Goal: Information Seeking & Learning: Check status

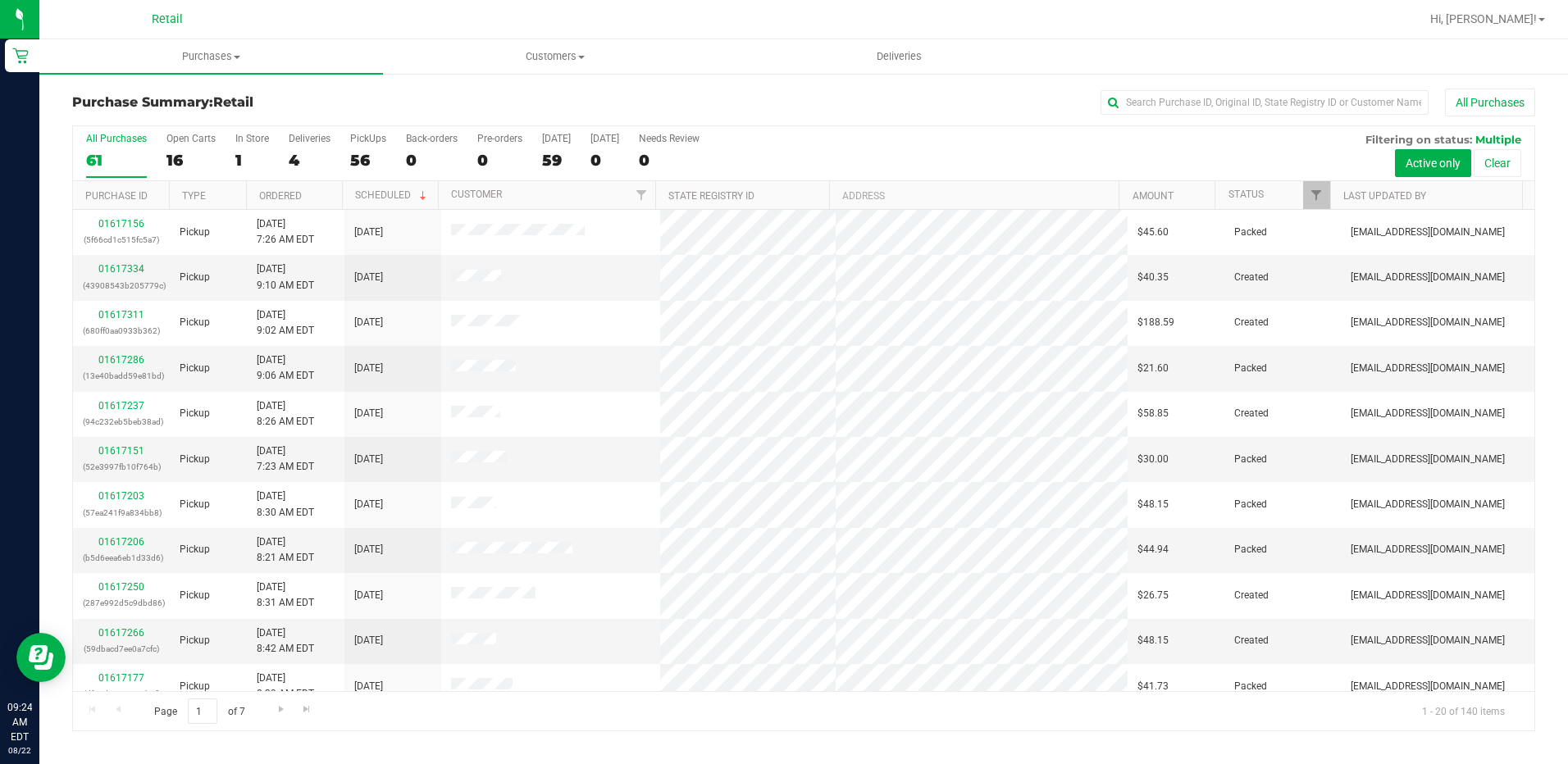
click at [169, 23] on span "Retail" at bounding box center [167, 19] width 31 height 15
click at [180, 48] on uib-tab-heading "Purchases Summary of purchases Fulfillment All purchases" at bounding box center [211, 57] width 343 height 35
click at [121, 109] on li "Fulfillment" at bounding box center [211, 119] width 343 height 19
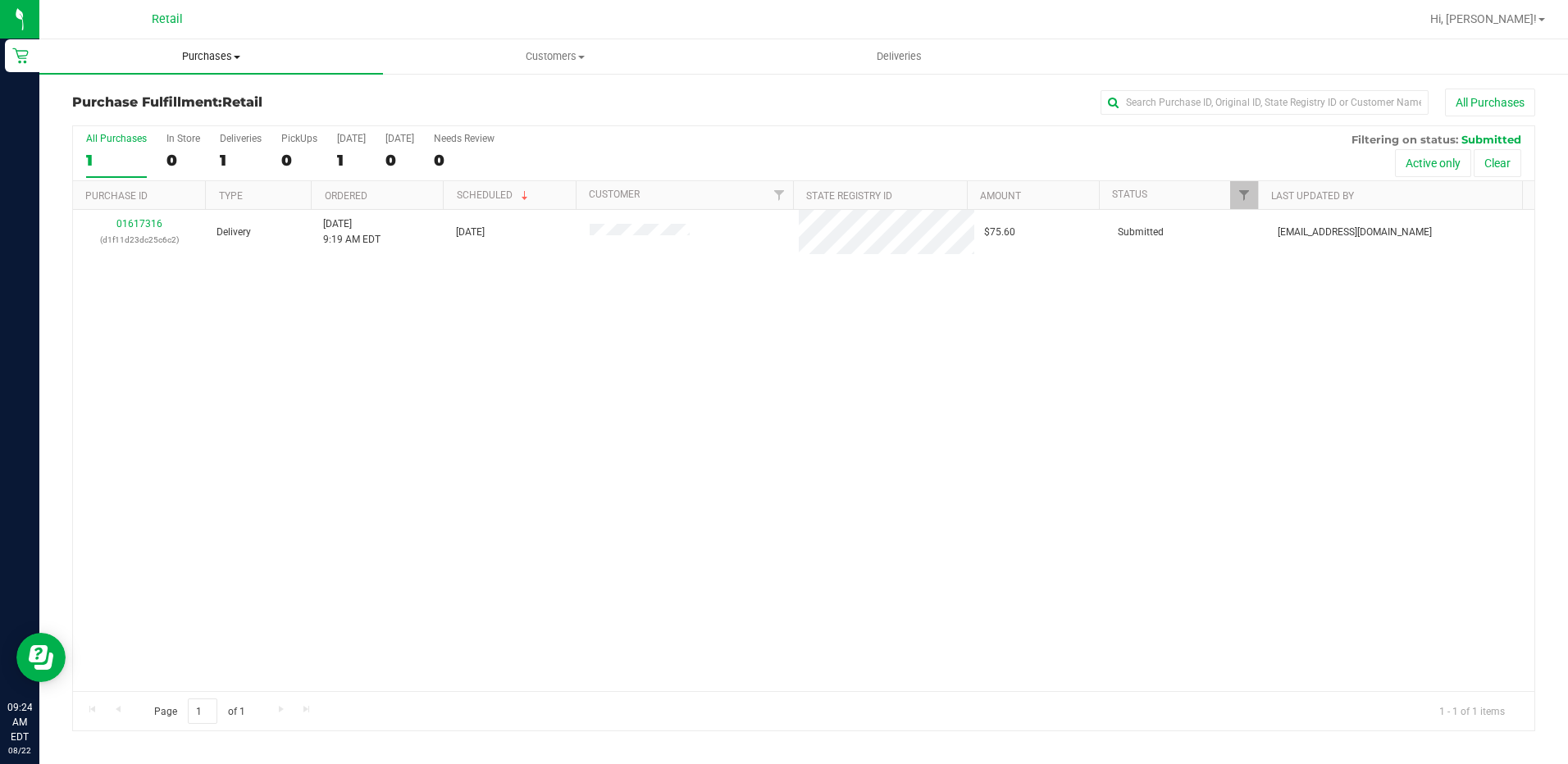
click at [202, 51] on span "Purchases" at bounding box center [211, 56] width 343 height 15
click at [175, 99] on span "Summary of purchases" at bounding box center [124, 99] width 168 height 14
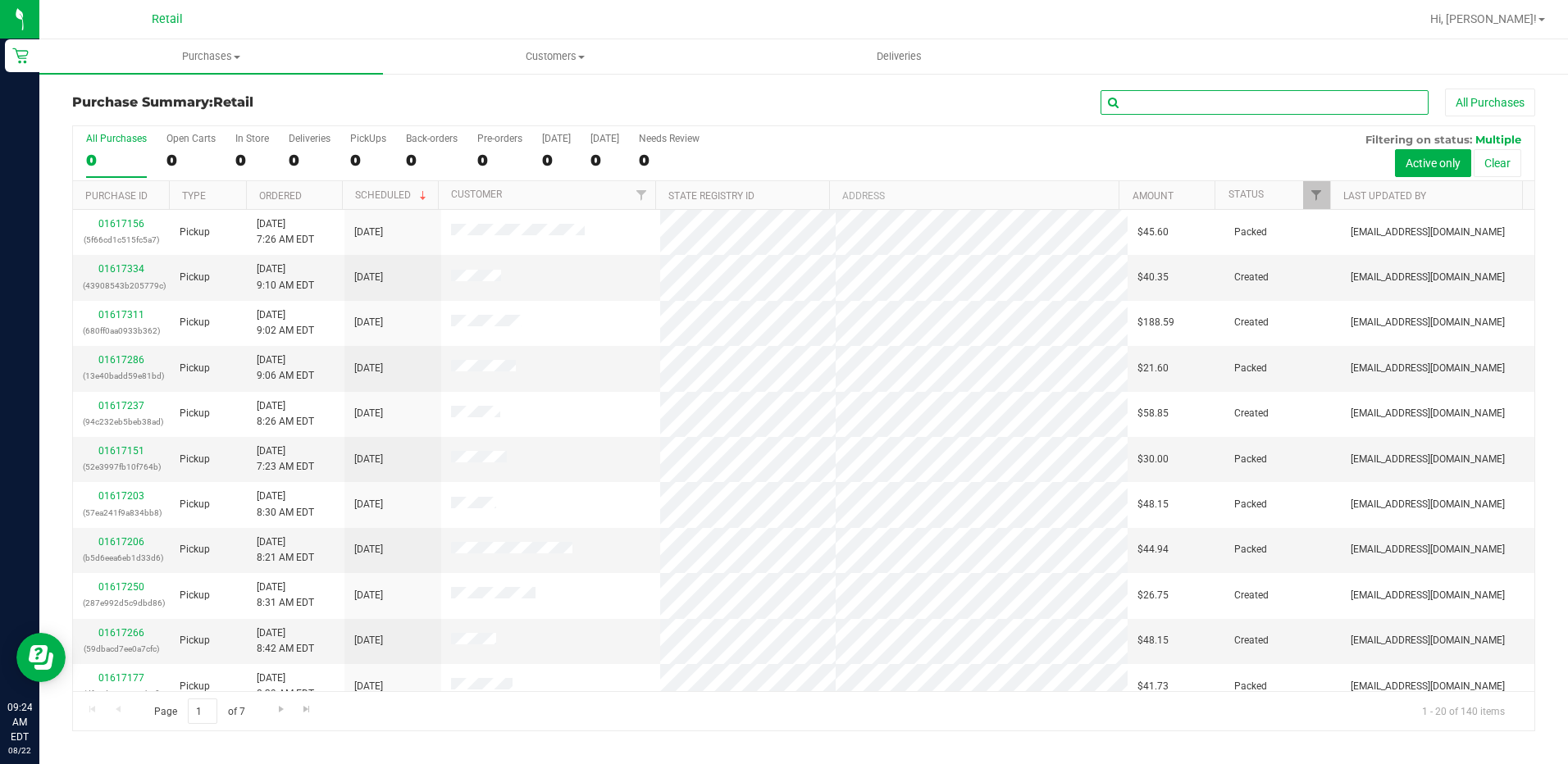
click at [1269, 108] on input "text" at bounding box center [1264, 102] width 328 height 24
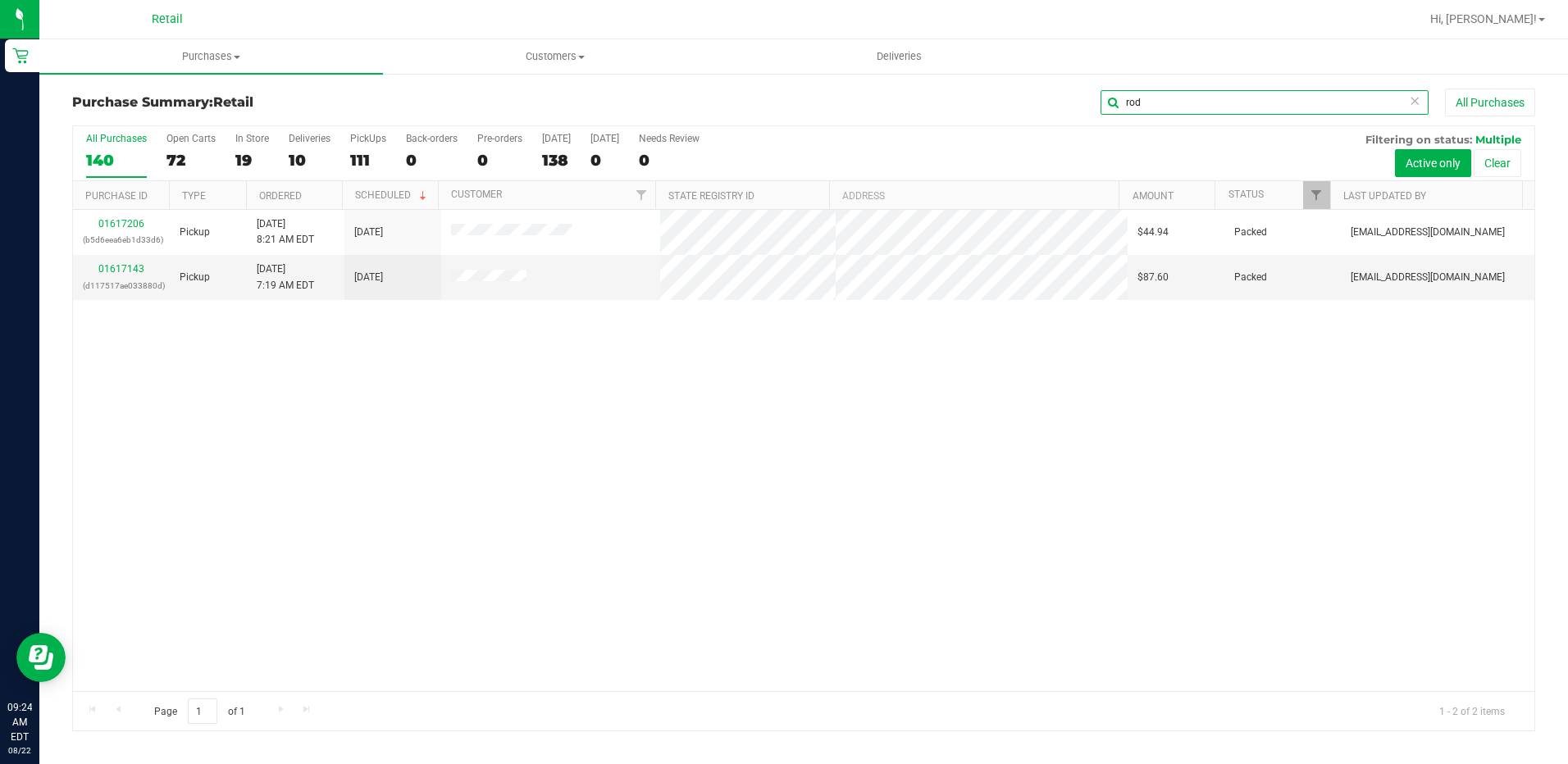
type input "rod"
click at [165, 20] on span "Retail" at bounding box center [167, 19] width 31 height 15
click at [536, 58] on span "Customers" at bounding box center [555, 56] width 342 height 15
click at [449, 94] on span "All customers" at bounding box center [442, 99] width 118 height 14
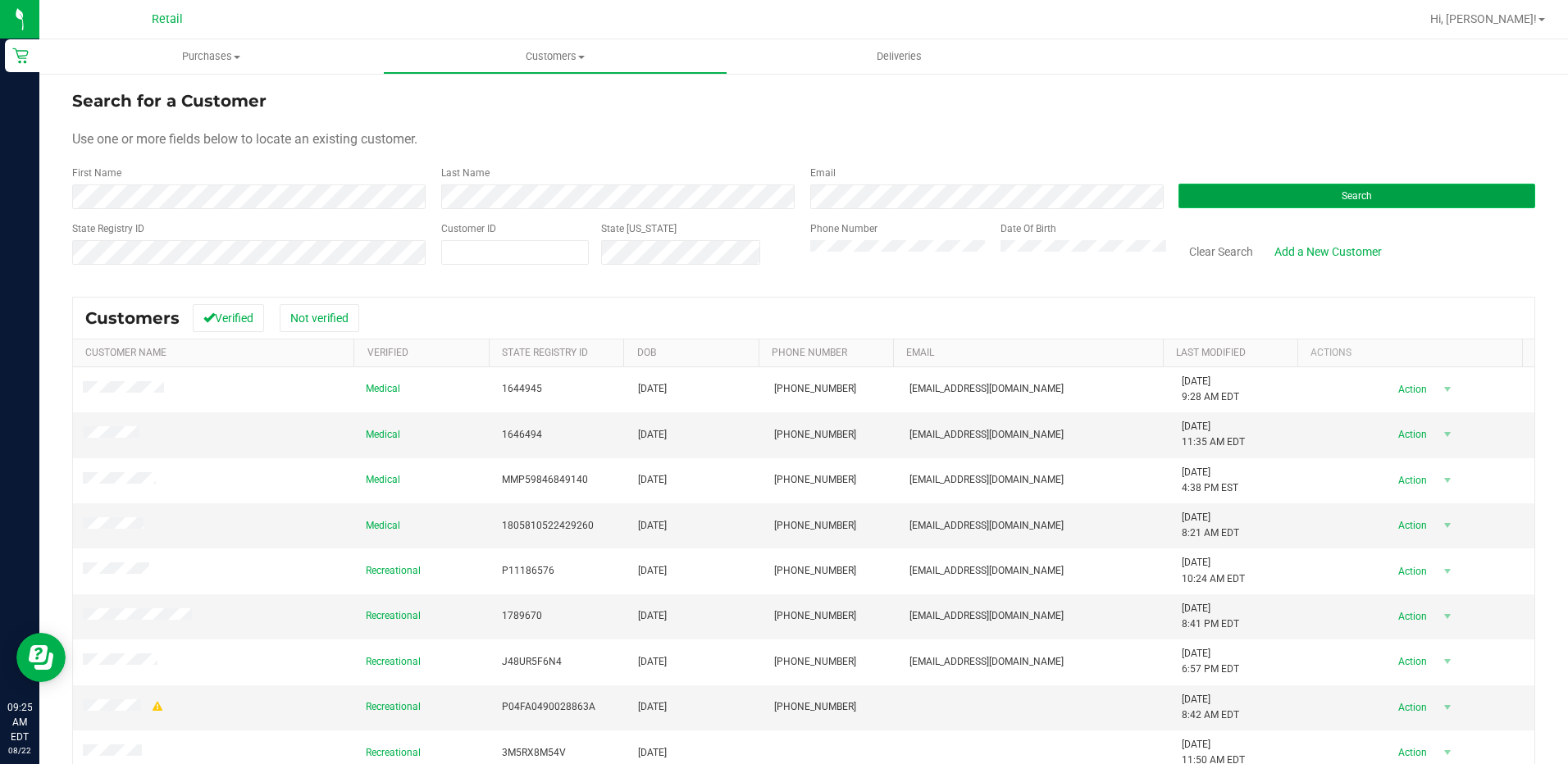
click at [1238, 187] on button "Search" at bounding box center [1356, 195] width 357 height 24
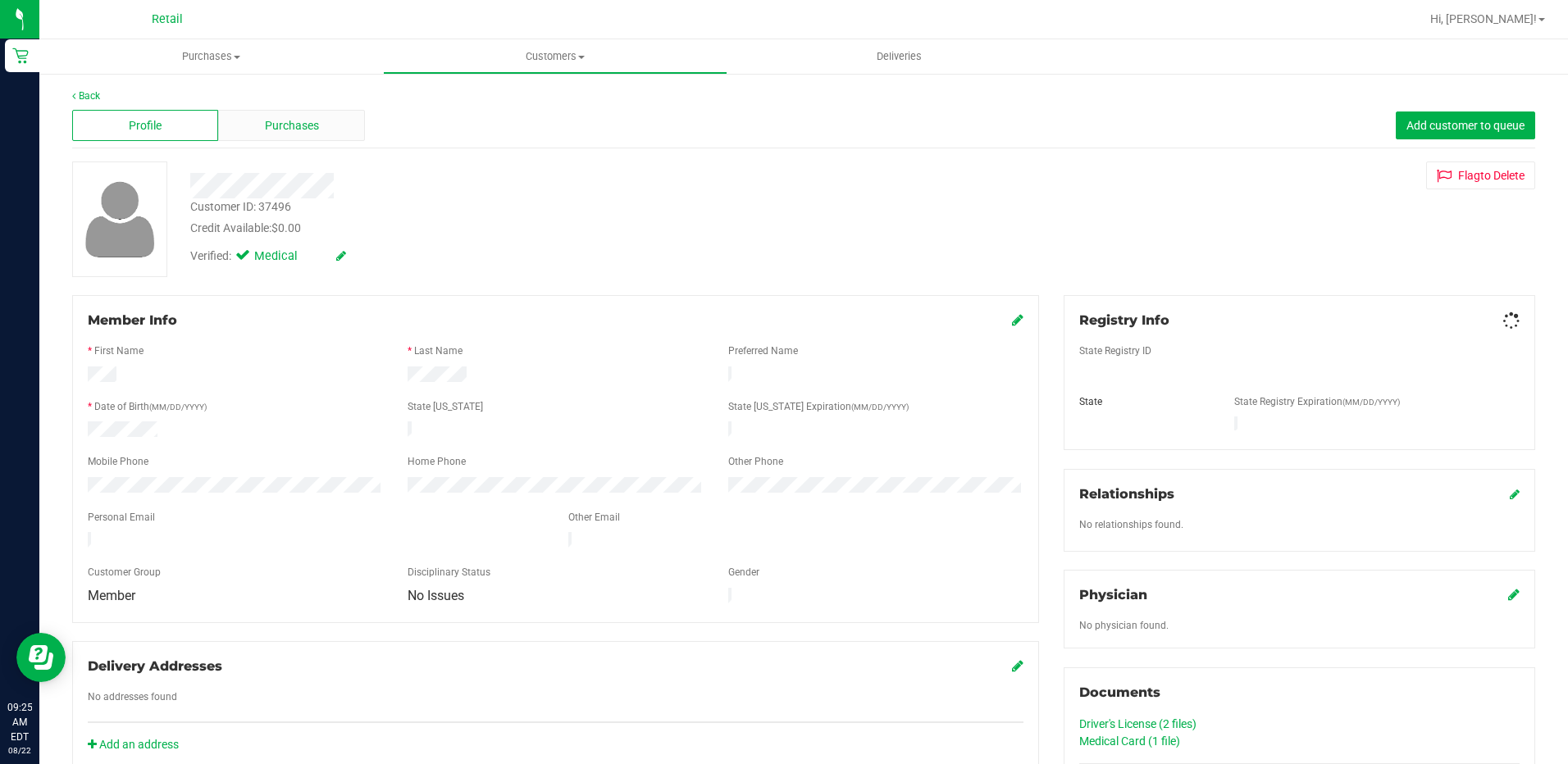
click at [299, 132] on span "Purchases" at bounding box center [292, 126] width 54 height 17
